Goal: Check status: Check status

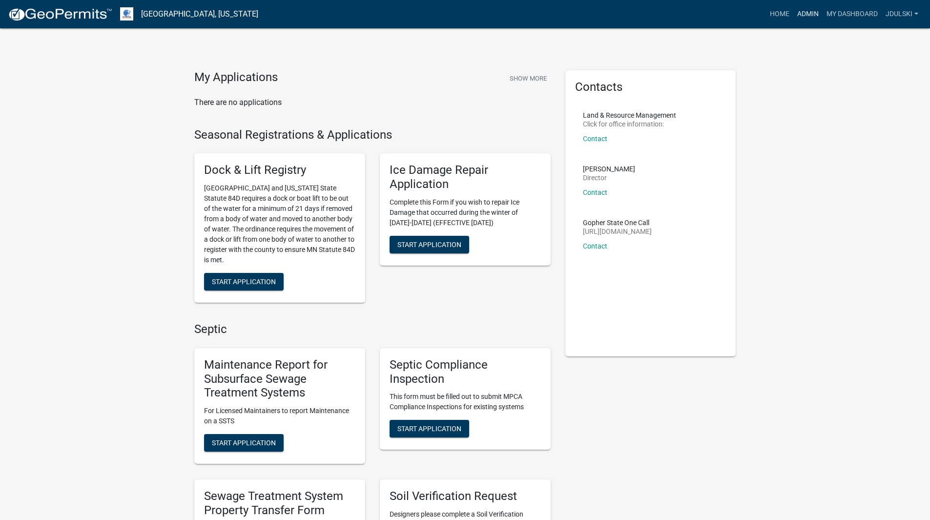
click at [809, 12] on link "Admin" at bounding box center [807, 14] width 29 height 19
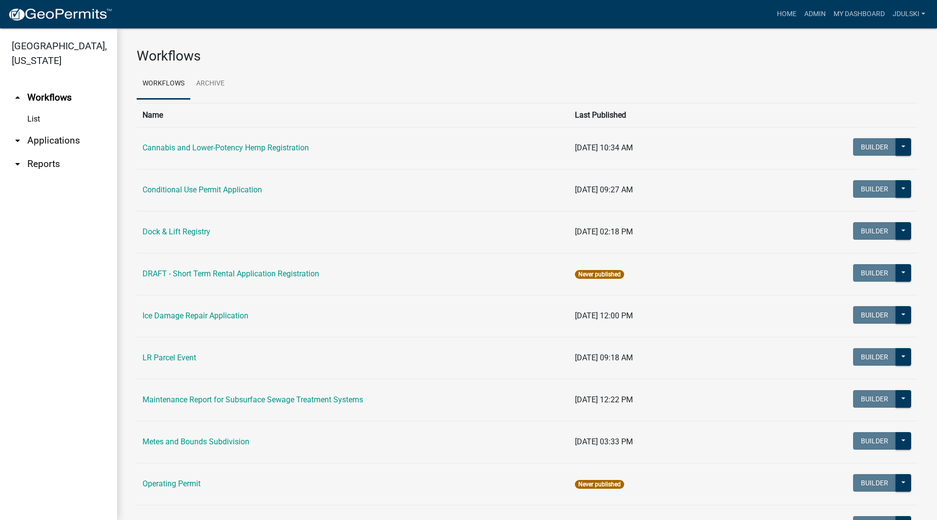
click at [51, 139] on link "arrow_drop_down Applications" at bounding box center [58, 140] width 117 height 23
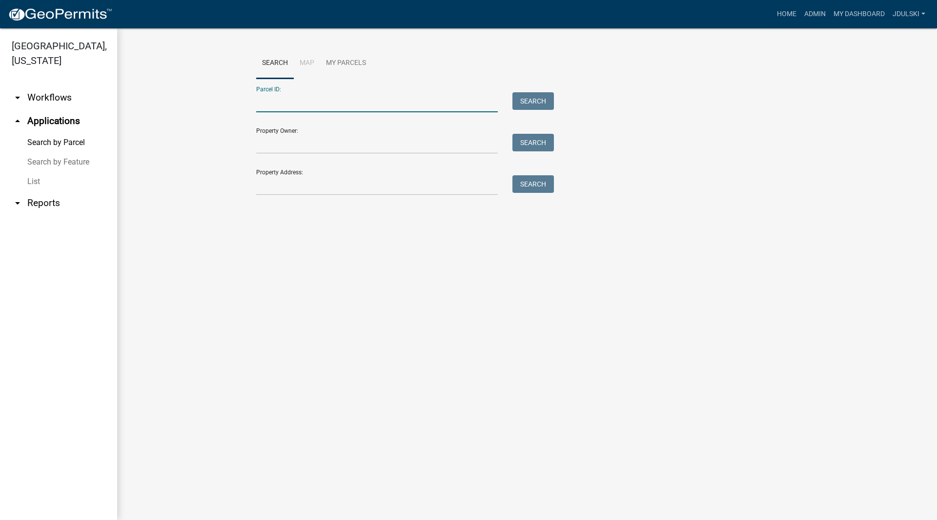
click at [313, 97] on input "Parcel ID:" at bounding box center [377, 102] width 242 height 20
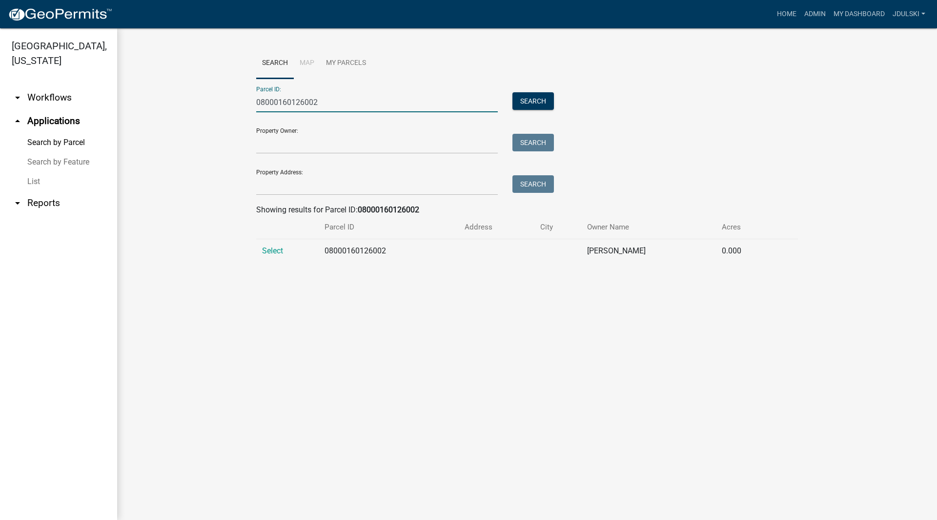
click at [276, 249] on span "Select" at bounding box center [272, 250] width 21 height 9
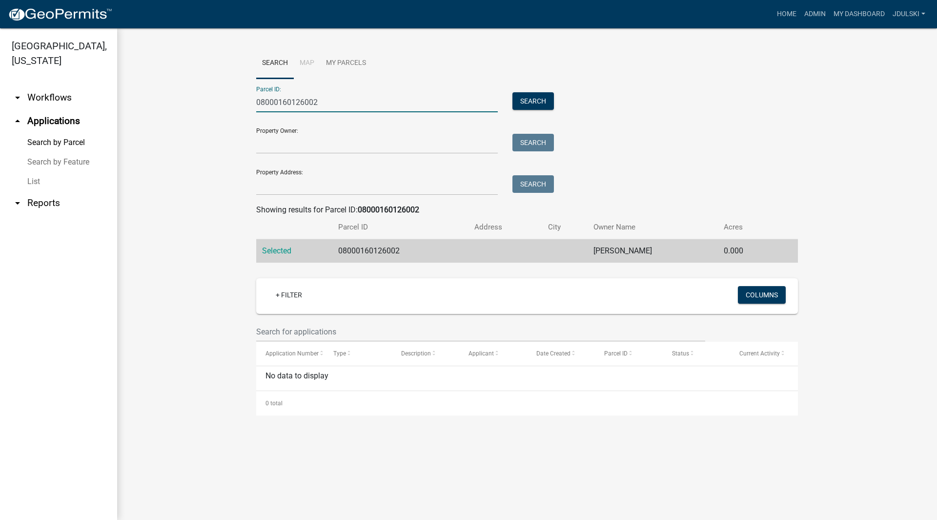
drag, startPoint x: 343, startPoint y: 104, endPoint x: 157, endPoint y: 104, distance: 185.9
click at [168, 106] on wm-workflow-application-search-view "Search Map My Parcels Parcel ID: 08000160126002 Search Property Owner: Search P…" at bounding box center [527, 231] width 781 height 367
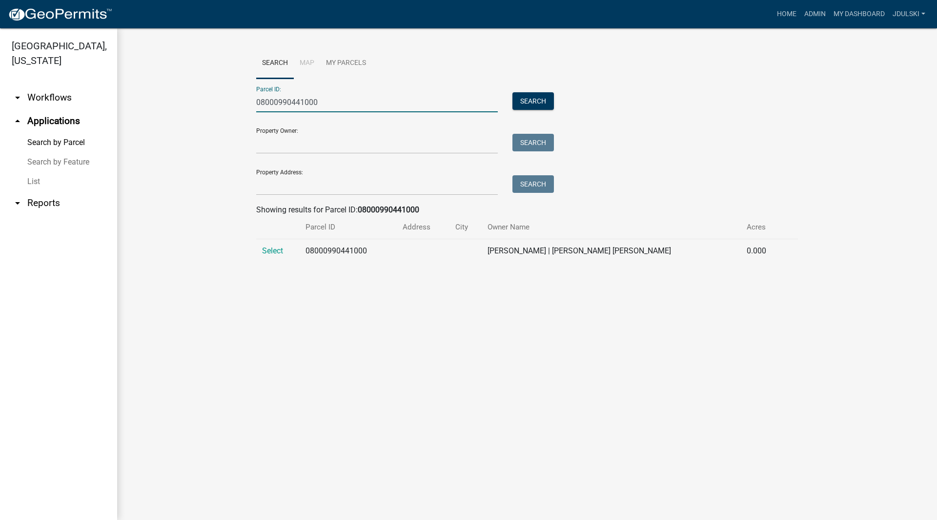
type input "08000990441000"
click at [275, 249] on span "Select" at bounding box center [272, 250] width 21 height 9
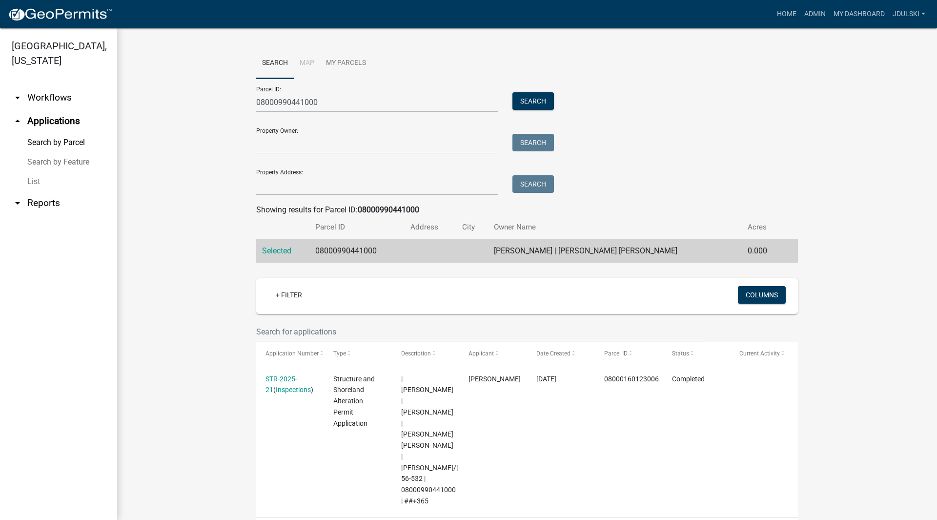
click at [274, 378] on link "STR-2025-21" at bounding box center [281, 384] width 32 height 19
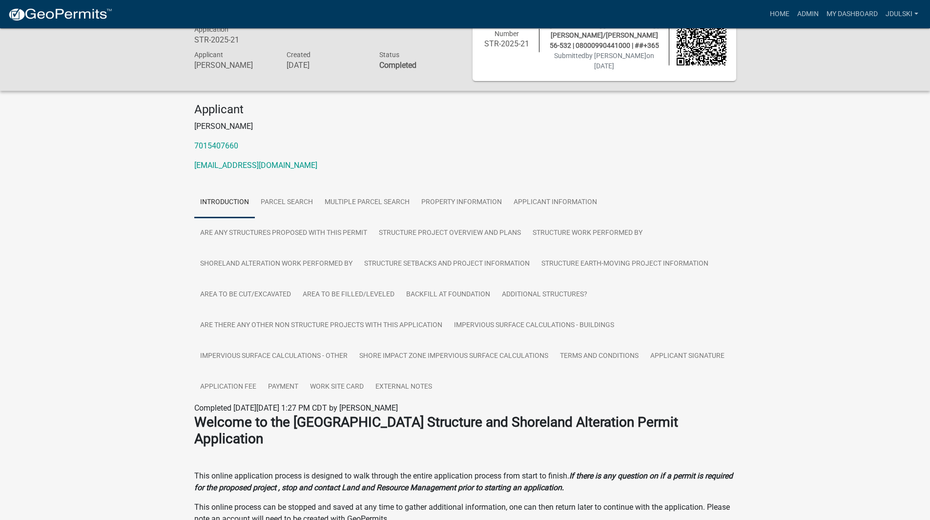
scroll to position [98, 0]
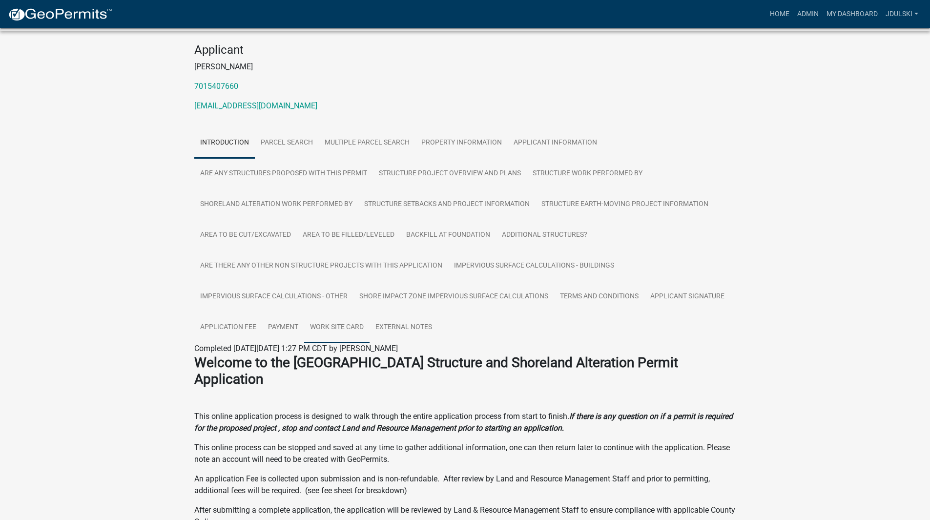
click at [336, 313] on link "Work Site Card" at bounding box center [336, 327] width 65 height 31
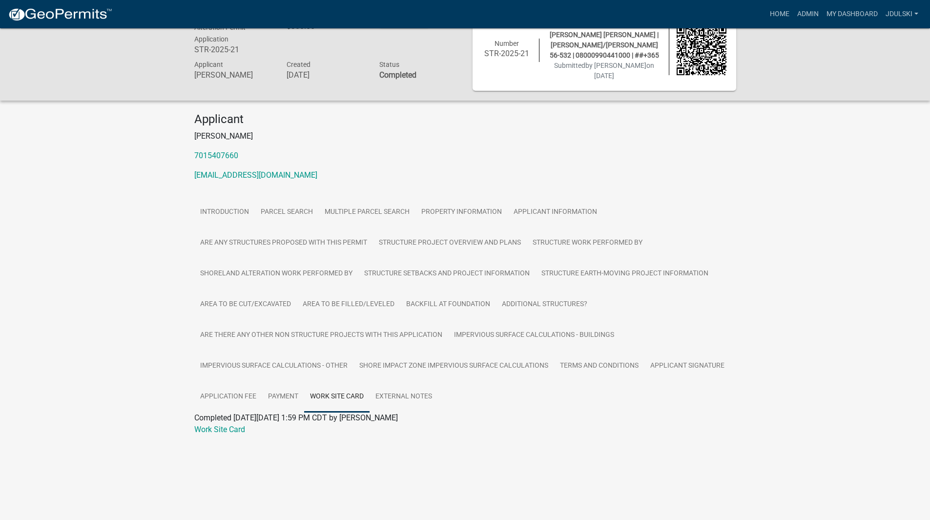
click at [224, 425] on link "Work Site Card" at bounding box center [219, 429] width 51 height 9
click at [85, 329] on div "Structure and Shoreland Alteration Permit Application STR-2025-21 Amount Paid $…" at bounding box center [465, 232] width 930 height 465
